Goal: Task Accomplishment & Management: Manage account settings

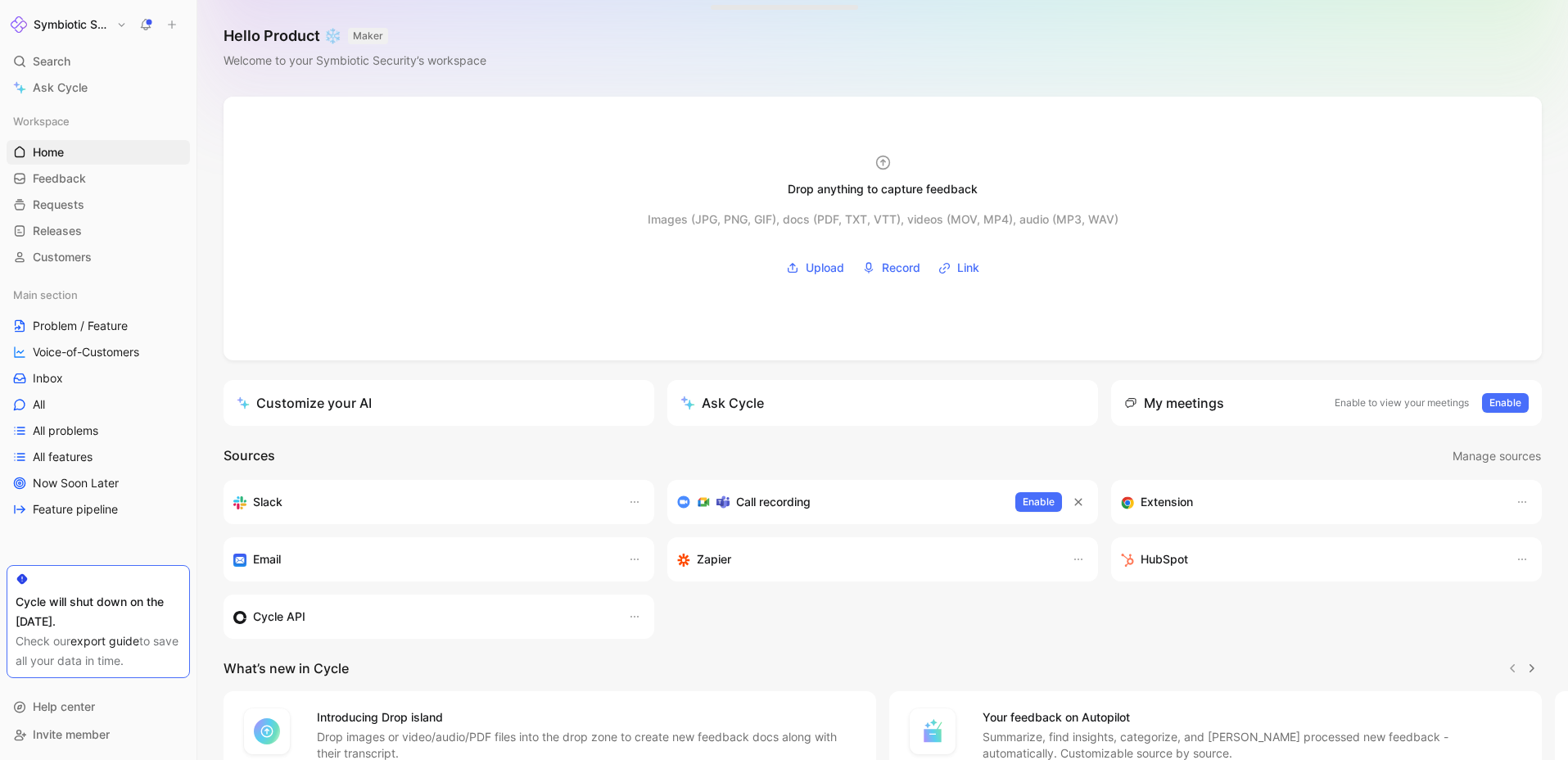
click at [51, 36] on button "Symbiotic Security" at bounding box center [68, 25] width 124 height 23
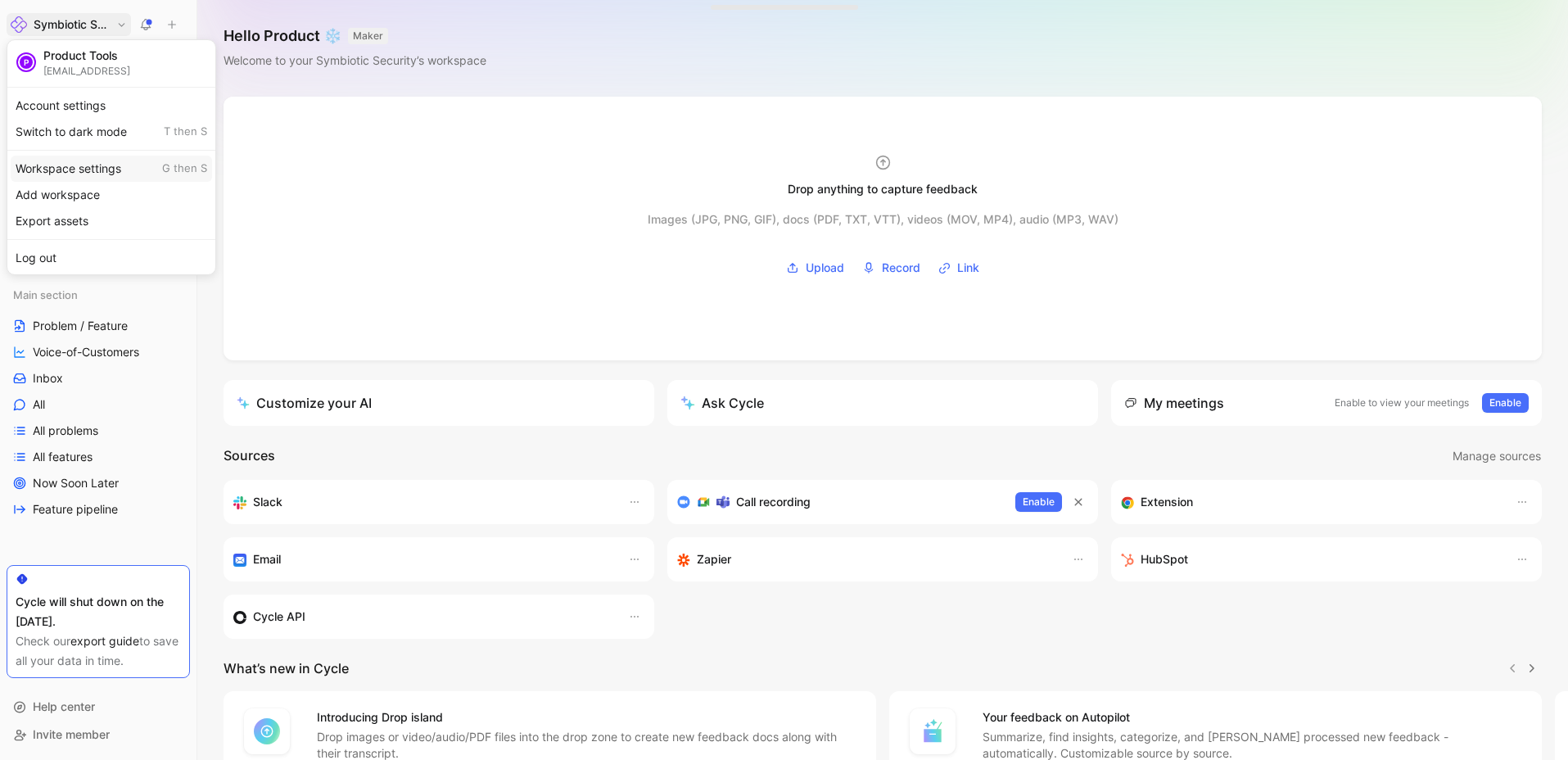
click at [119, 171] on div "Workspace settings G then S" at bounding box center [111, 168] width 201 height 26
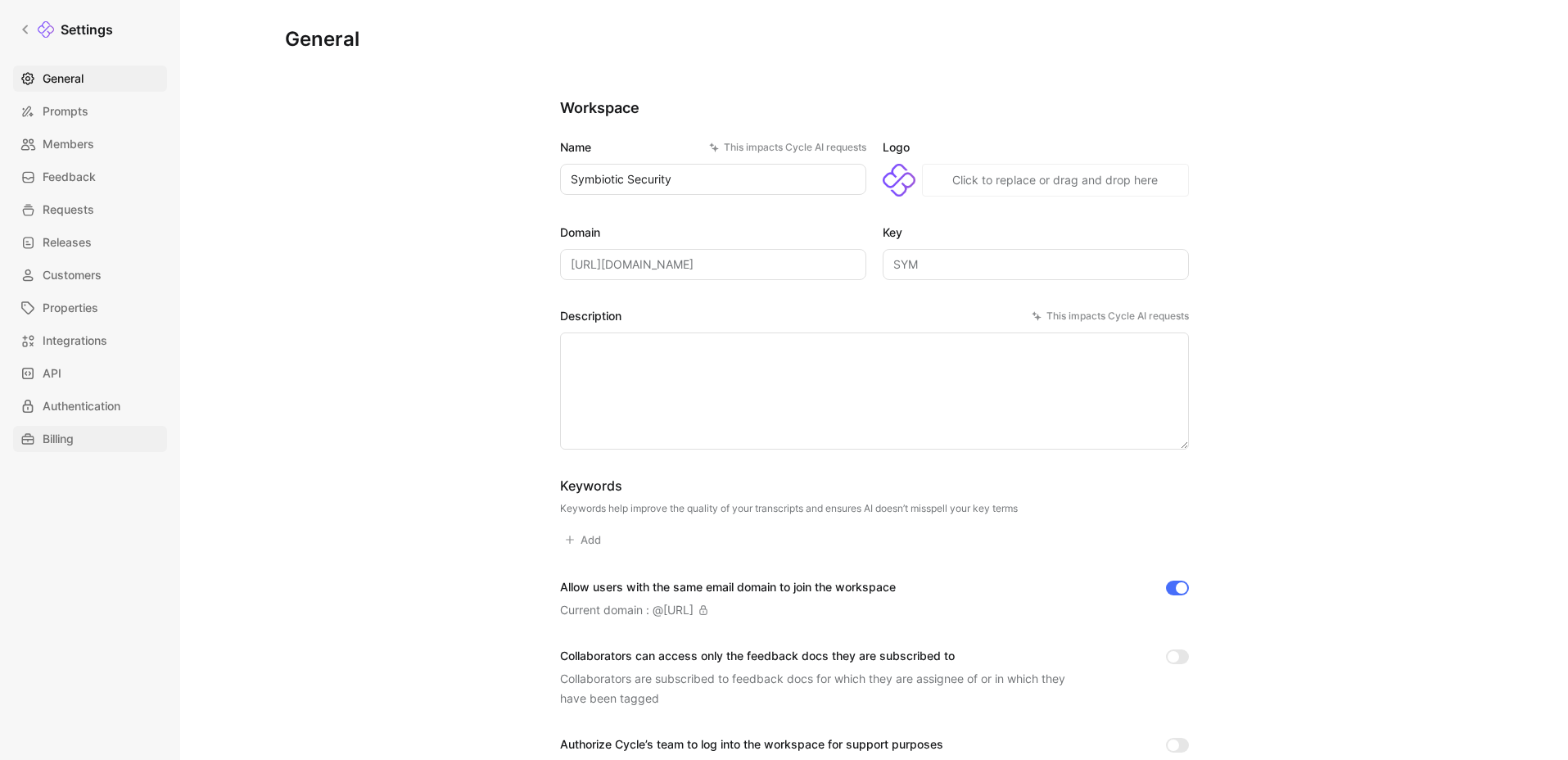
click at [86, 437] on link "Billing" at bounding box center [90, 439] width 154 height 26
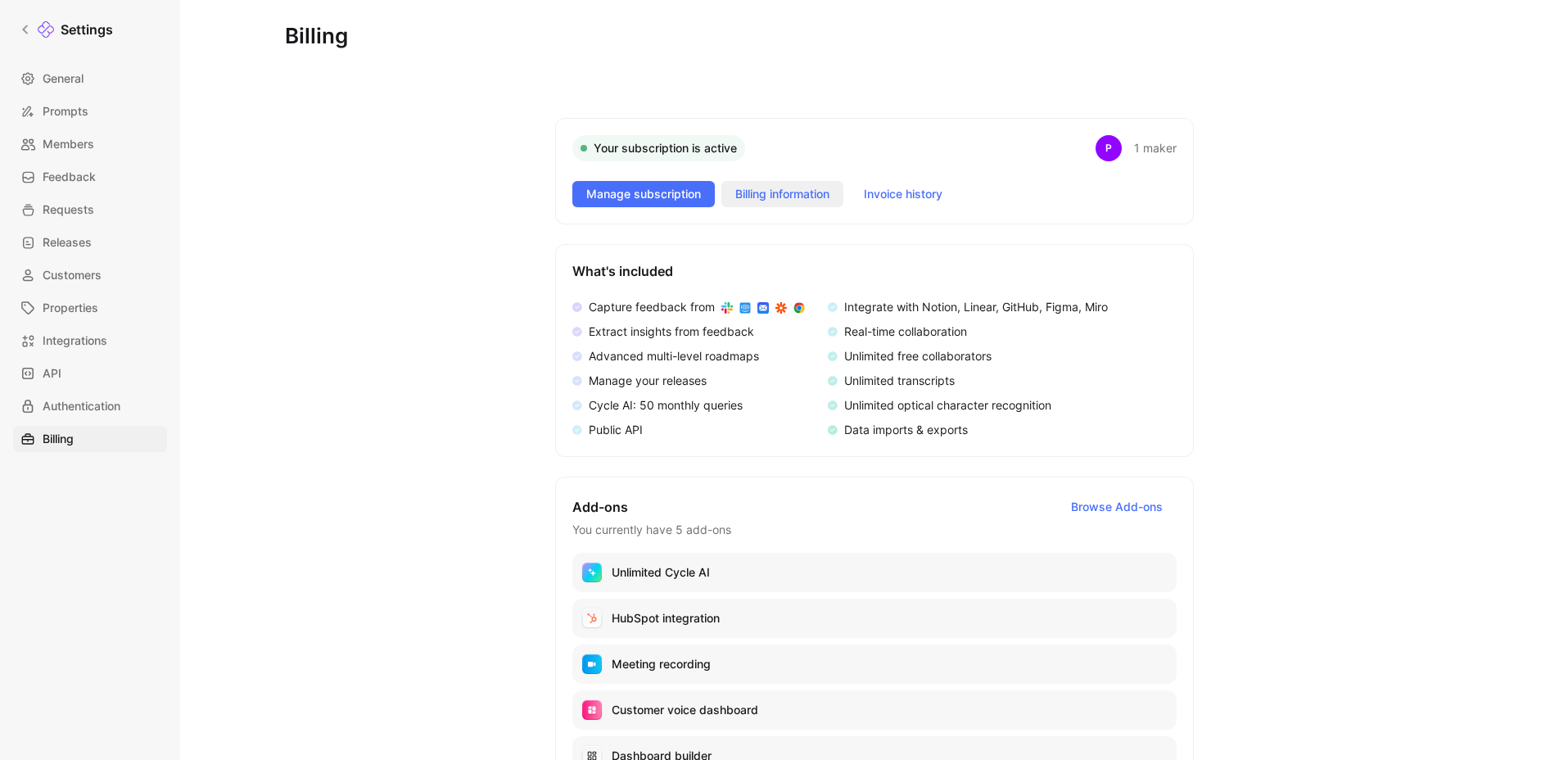
click at [797, 190] on span "Billing information" at bounding box center [782, 194] width 94 height 19
